Goal: Information Seeking & Learning: Learn about a topic

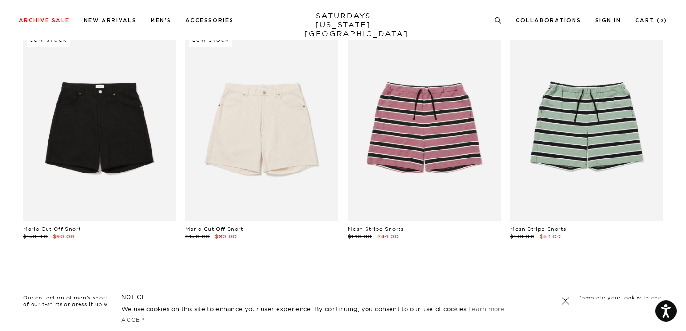
scroll to position [293, 0]
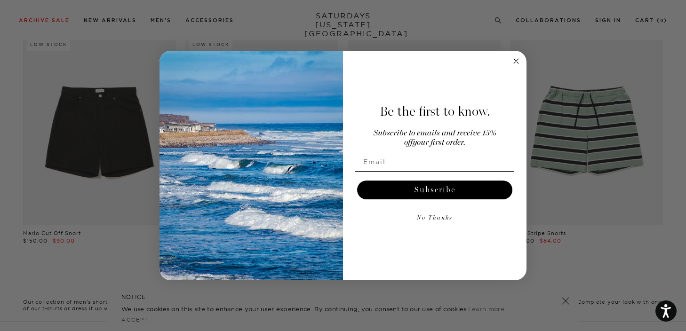
click at [513, 65] on circle "Close dialog" at bounding box center [516, 61] width 11 height 11
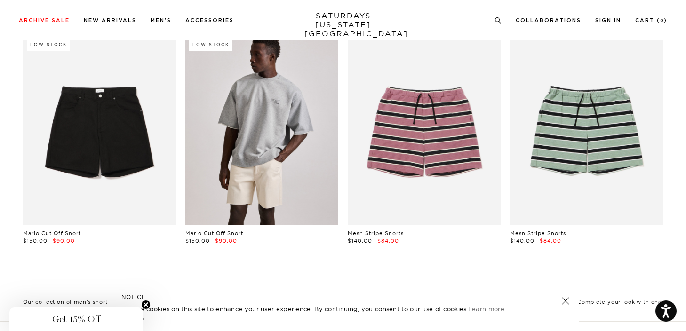
click at [205, 152] on link at bounding box center [261, 129] width 153 height 191
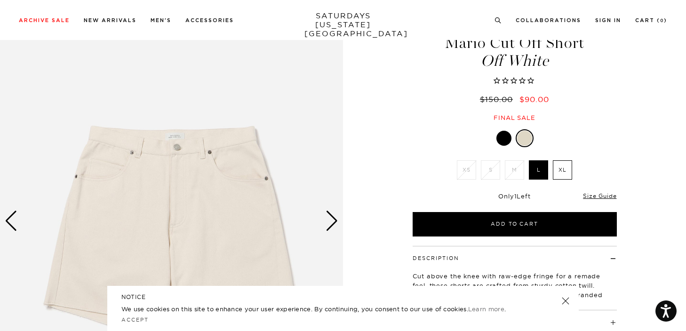
scroll to position [94, 0]
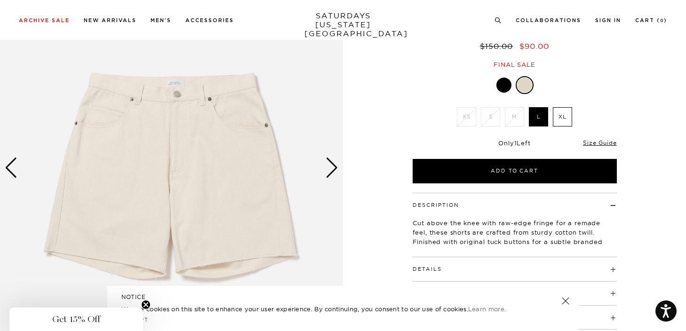
click at [450, 269] on h4 "Details" at bounding box center [515, 266] width 204 height 16
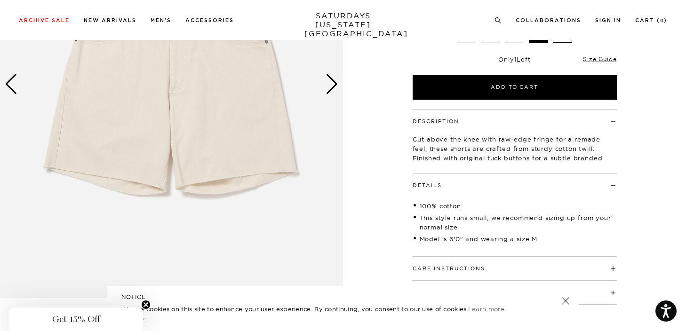
scroll to position [185, 0]
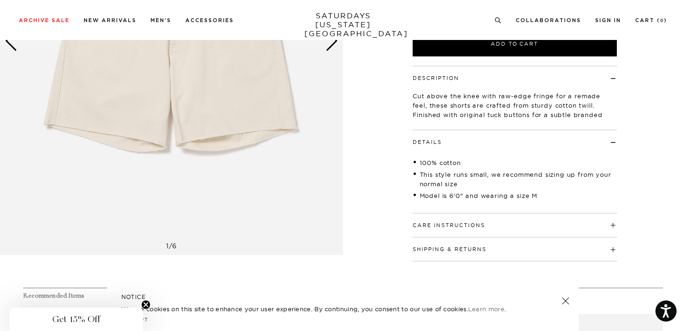
click at [435, 224] on button "Care Instructions" at bounding box center [449, 225] width 72 height 5
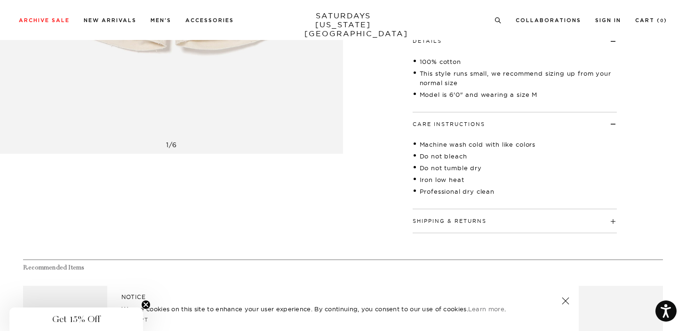
scroll to position [338, 0]
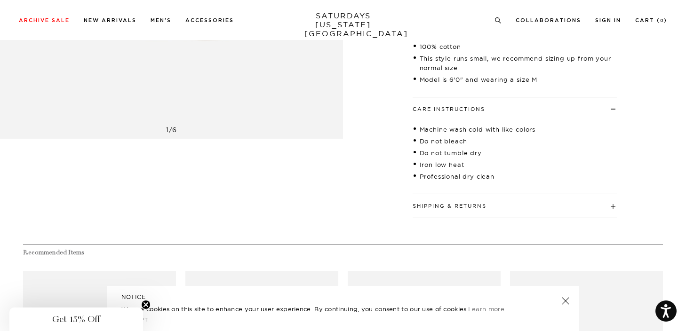
click at [437, 209] on button "Shipping & Returns" at bounding box center [450, 206] width 74 height 5
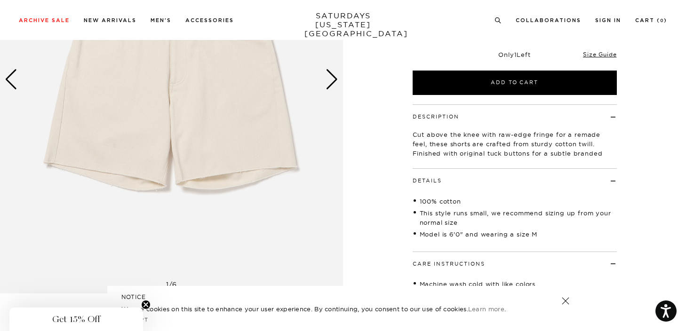
scroll to position [176, 0]
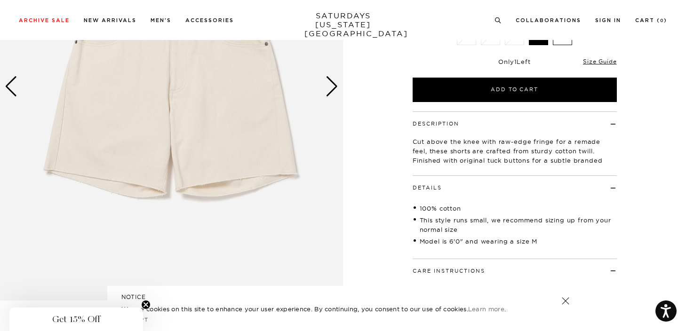
click at [339, 92] on img at bounding box center [171, 86] width 343 height 429
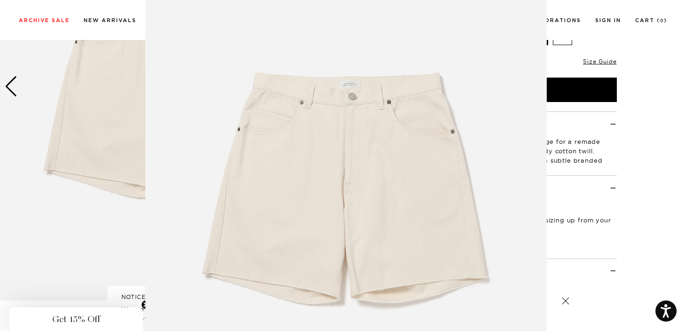
scroll to position [0, 0]
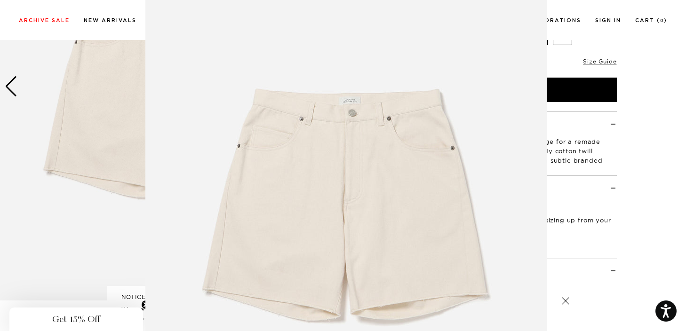
click at [340, 96] on img at bounding box center [346, 196] width 402 height 482
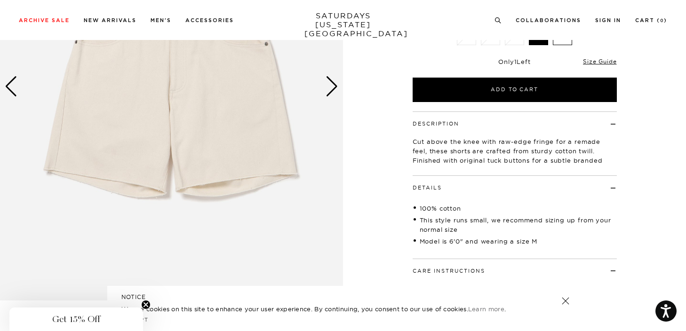
click at [327, 88] on div "Next slide" at bounding box center [332, 86] width 13 height 21
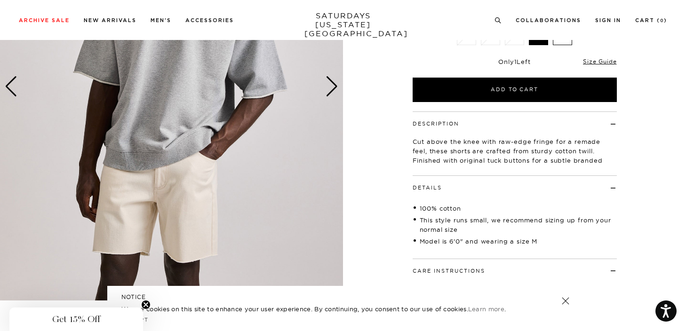
click at [327, 88] on div "Next slide" at bounding box center [332, 86] width 13 height 21
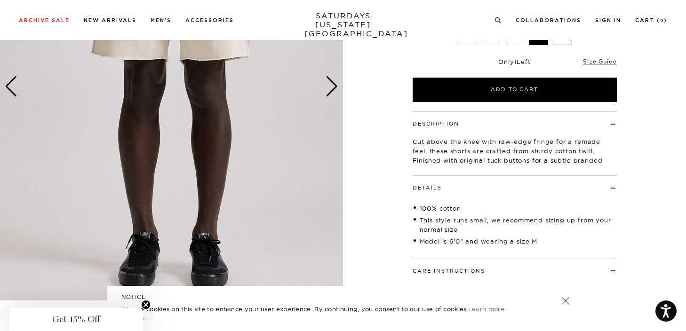
click at [327, 88] on div "Next slide" at bounding box center [332, 86] width 13 height 21
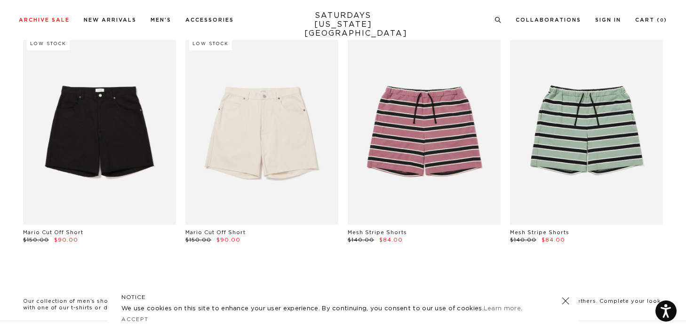
scroll to position [293, 0]
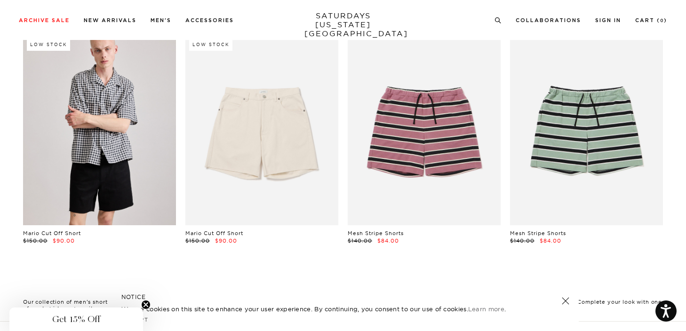
click at [70, 132] on link at bounding box center [99, 129] width 153 height 191
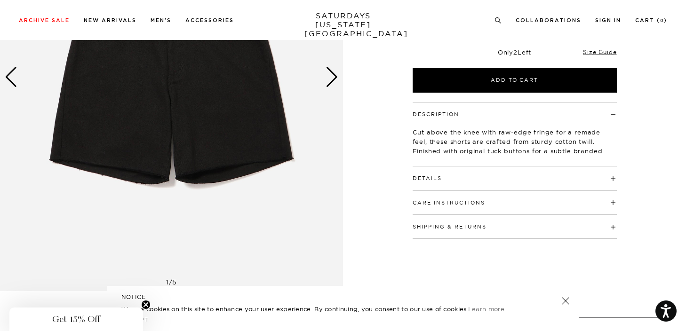
scroll to position [185, 0]
click at [451, 181] on h4 "Details" at bounding box center [515, 174] width 204 height 16
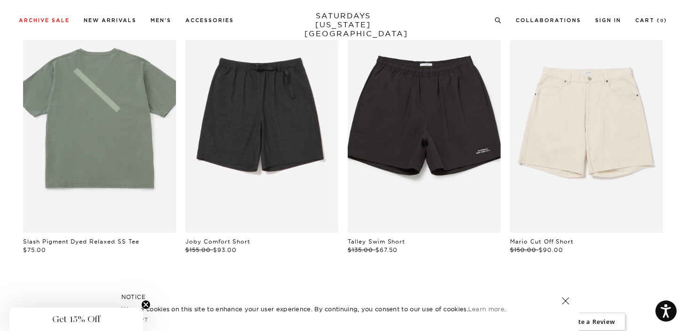
scroll to position [533, 0]
